Goal: Task Accomplishment & Management: Complete application form

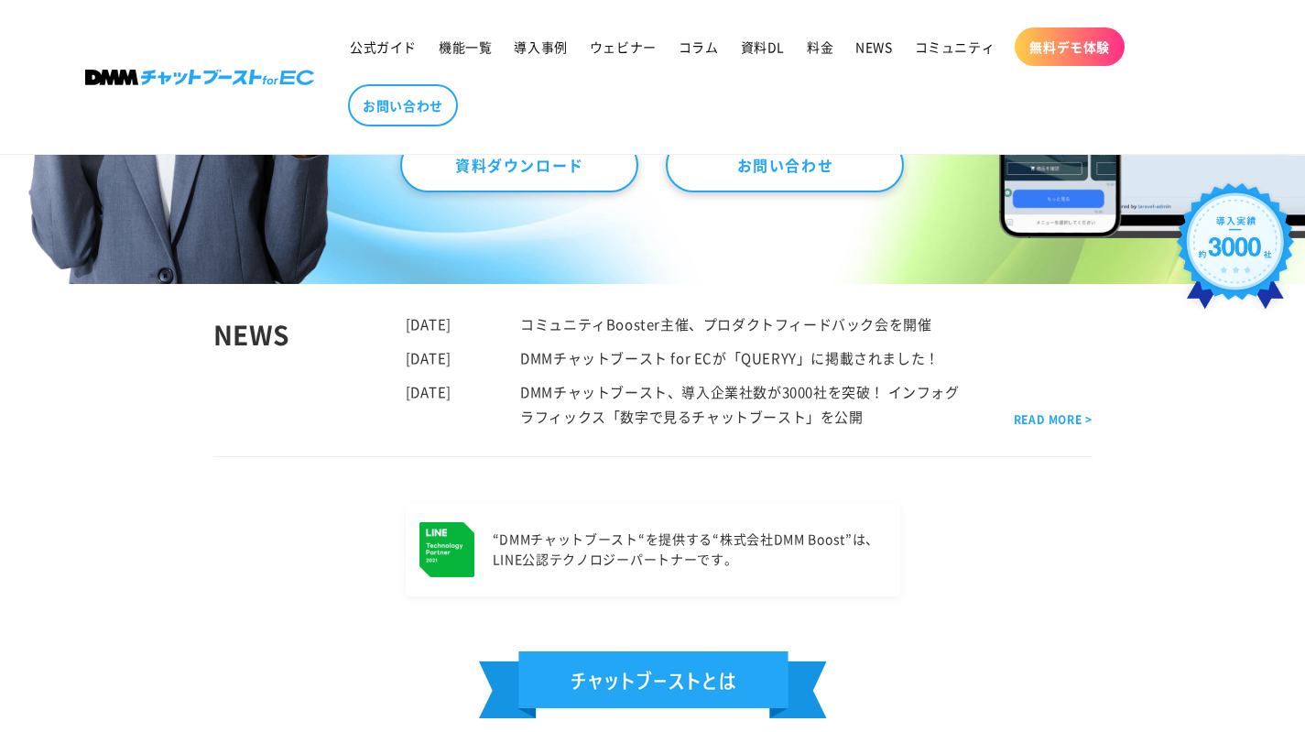
scroll to position [497, 0]
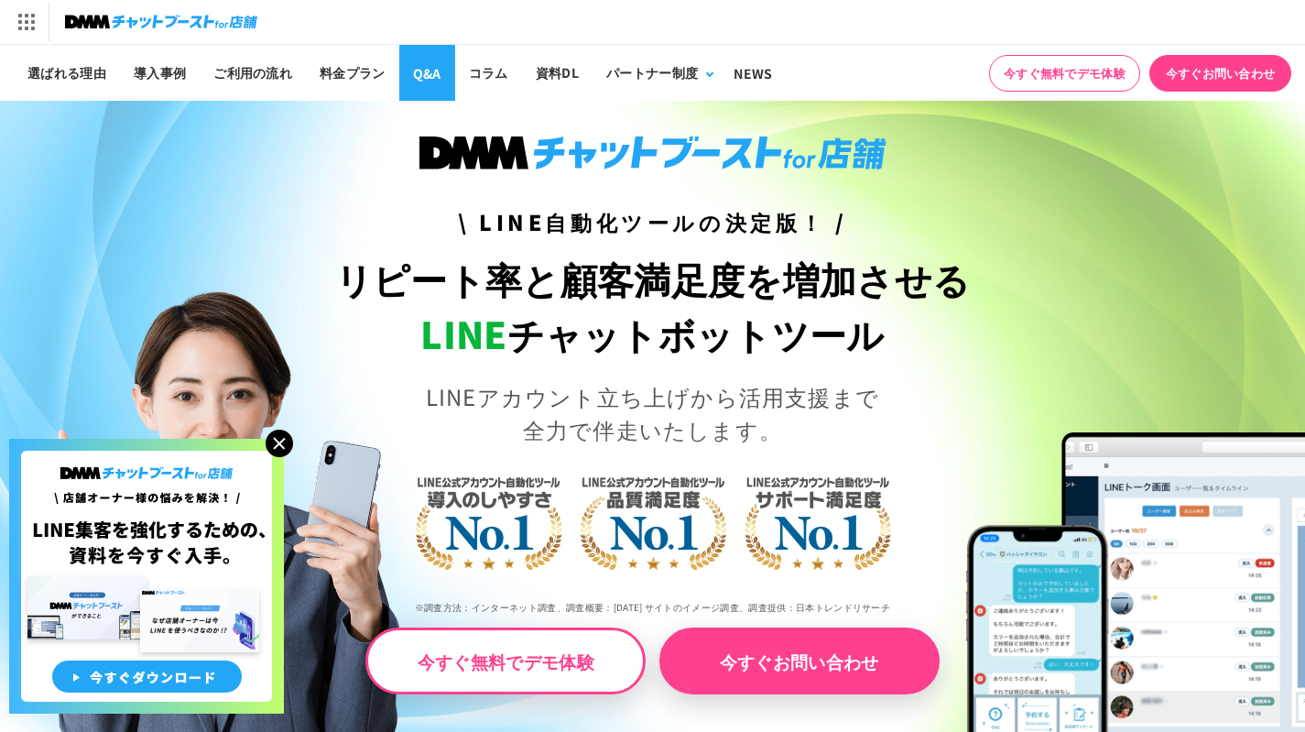
click at [440, 65] on link "Q&A" at bounding box center [427, 73] width 56 height 56
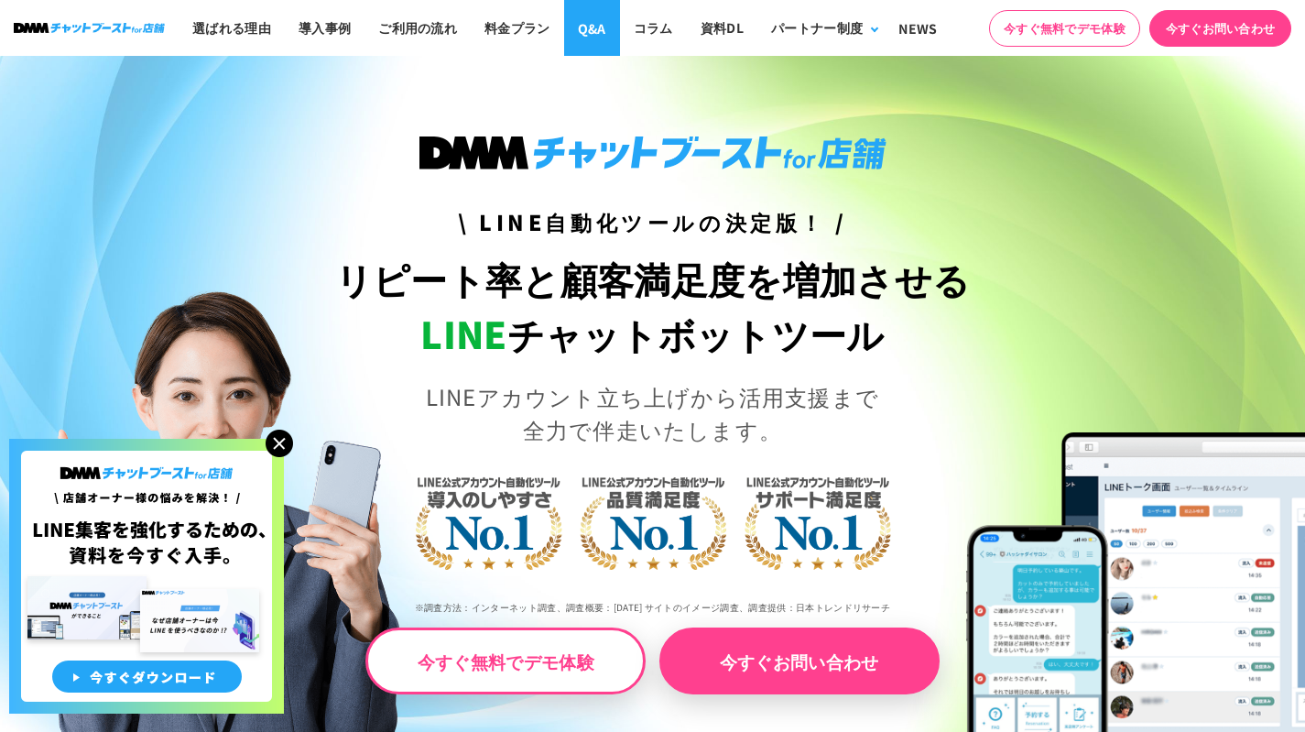
scroll to position [7982, 0]
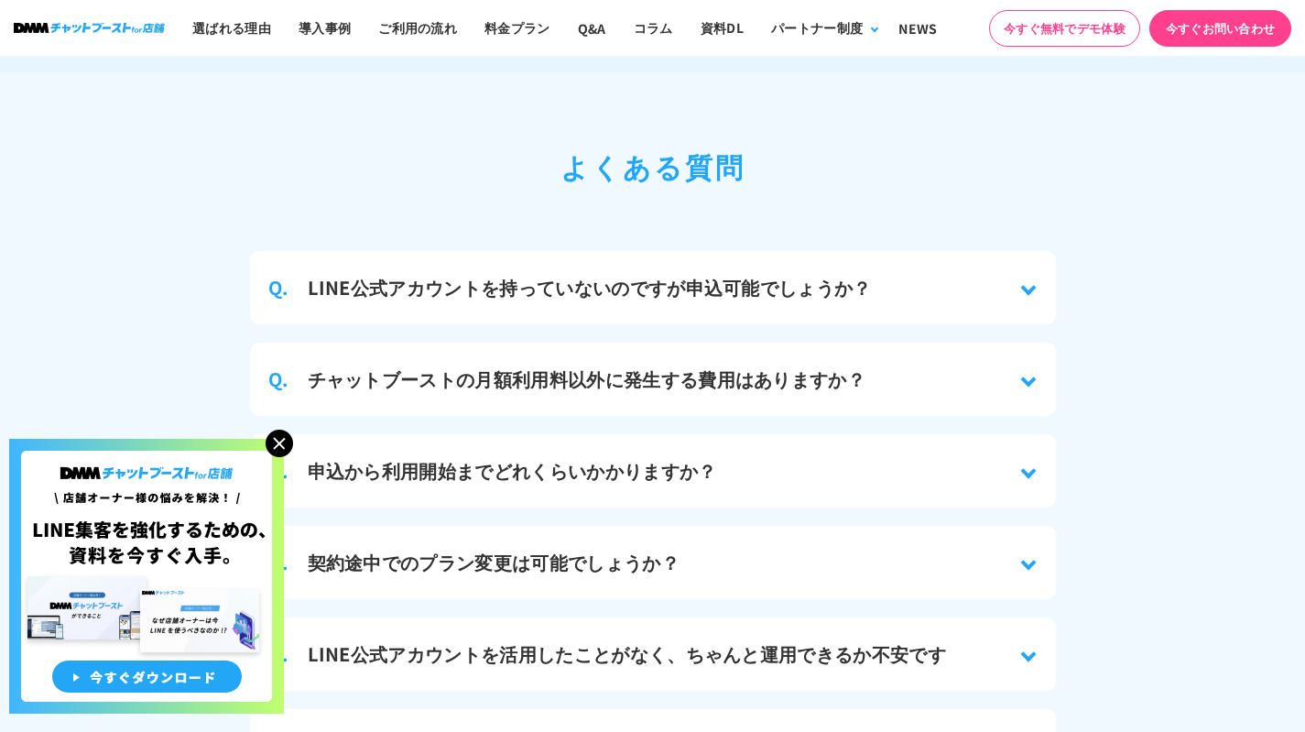
click at [283, 436] on img at bounding box center [279, 443] width 27 height 27
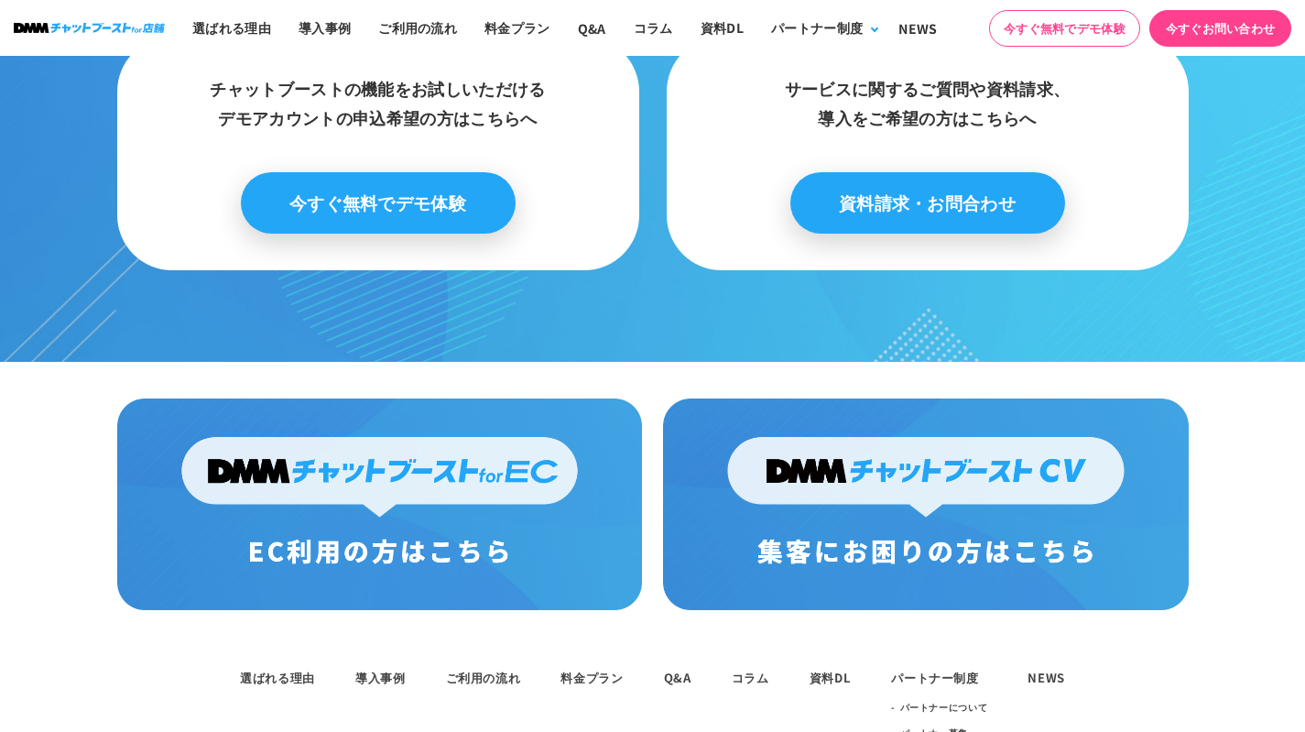
scroll to position [9358, 0]
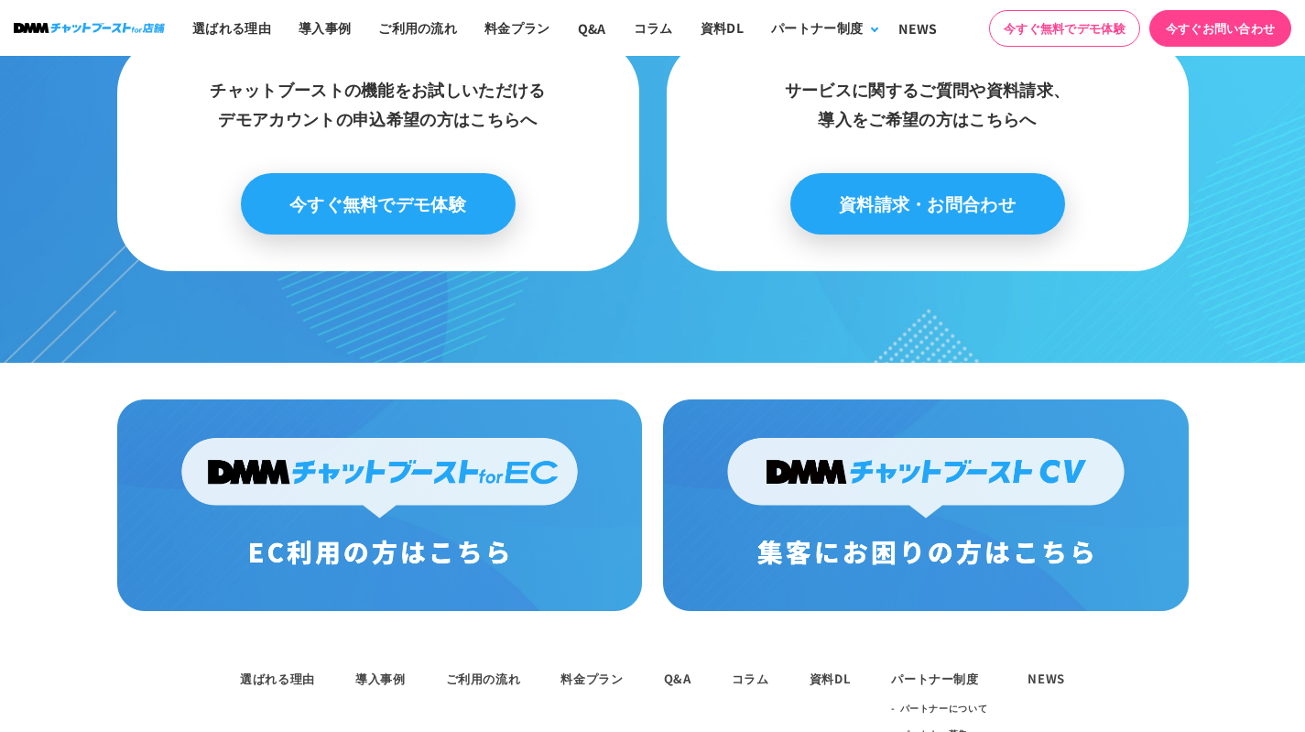
click at [667, 666] on li "Q&A" at bounding box center [677, 677] width 27 height 22
click at [671, 669] on link "Q&A" at bounding box center [677, 677] width 27 height 17
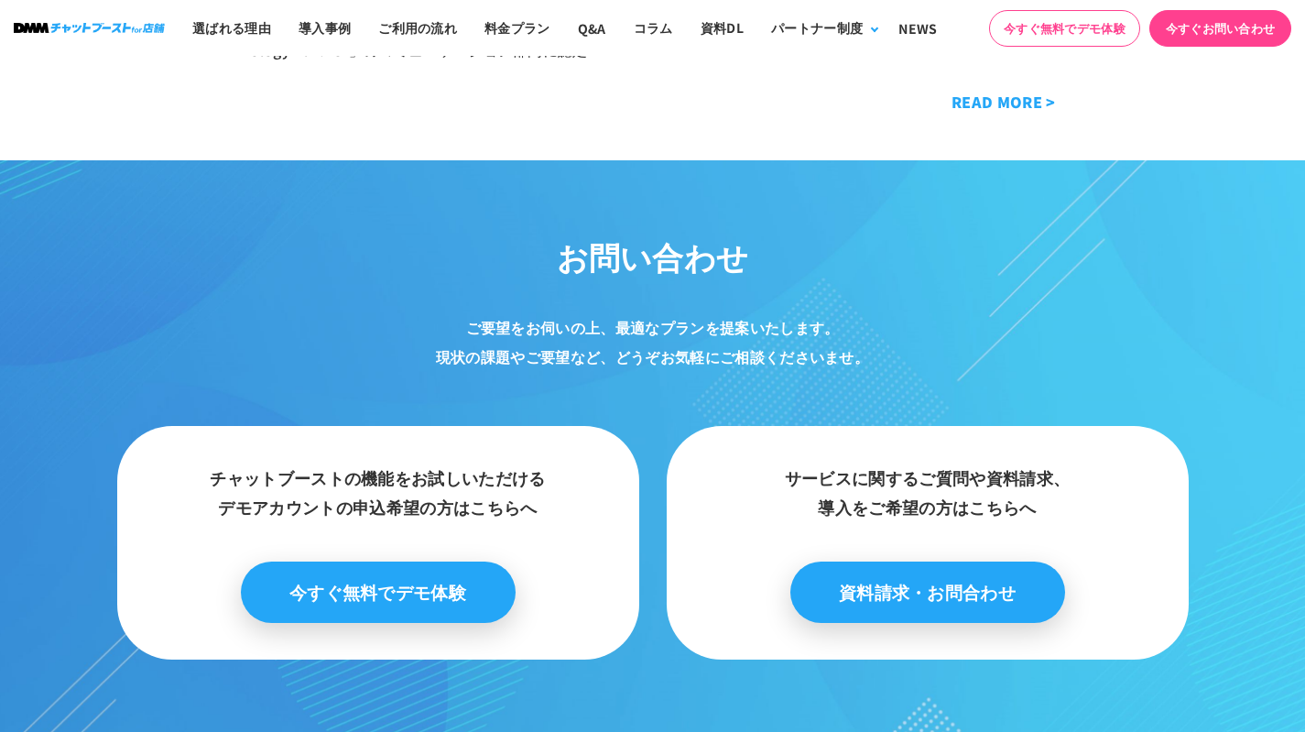
scroll to position [8971, 0]
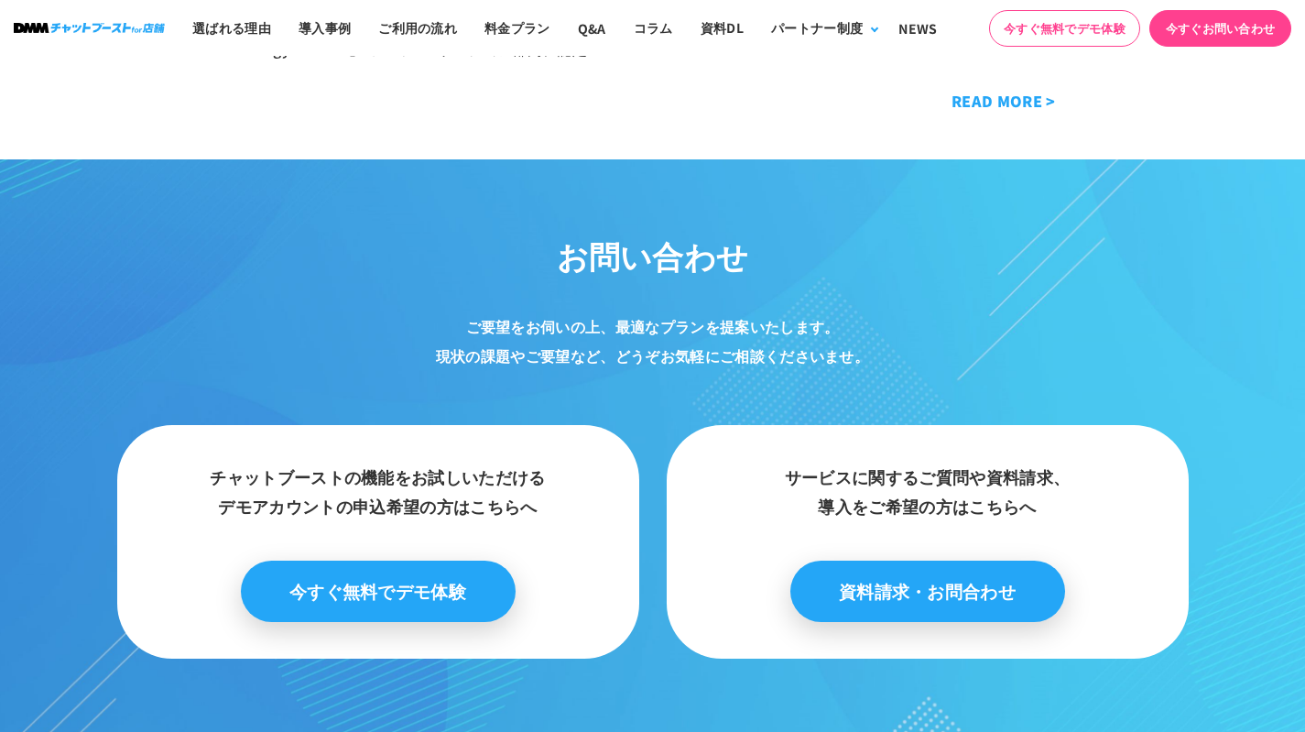
click at [927, 560] on link "資料請求・お問合わせ" at bounding box center [927, 590] width 275 height 61
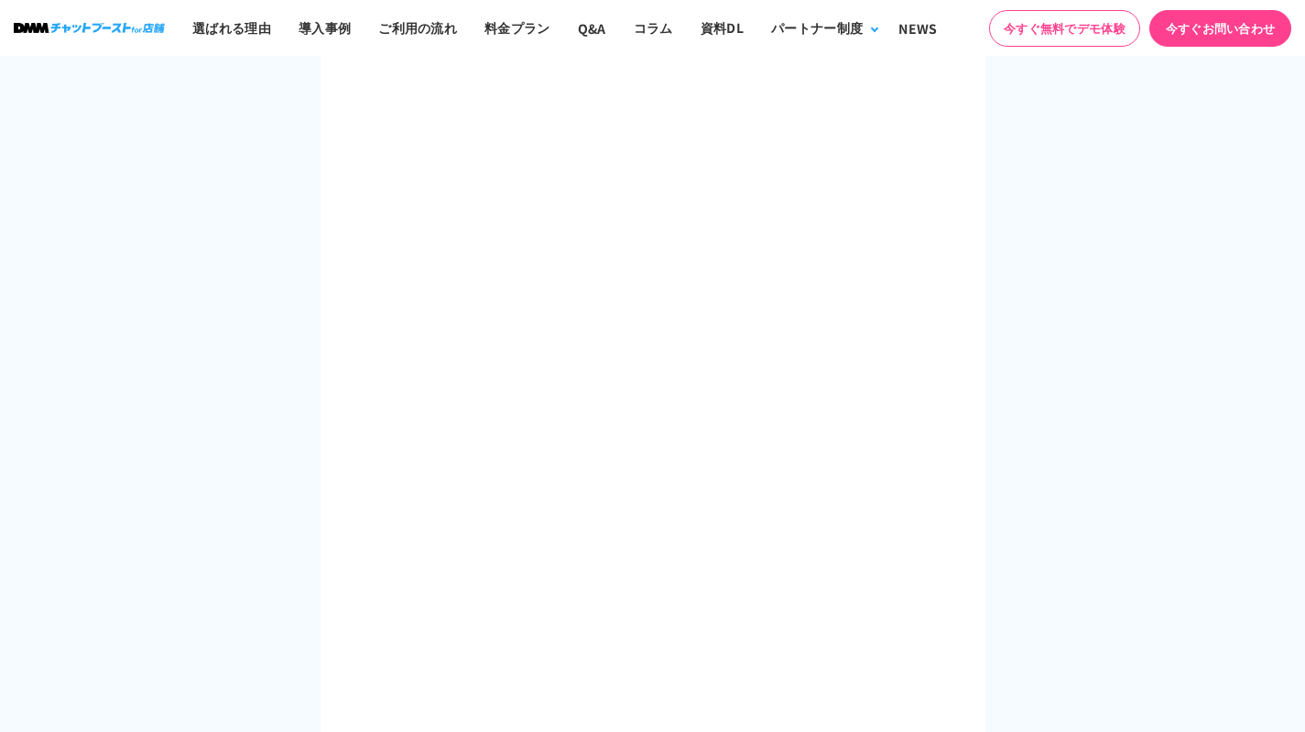
scroll to position [791, 0]
